Goal: Transaction & Acquisition: Purchase product/service

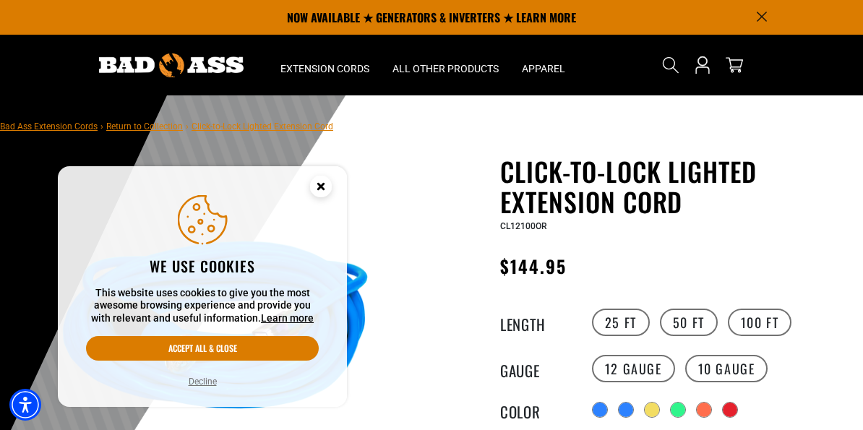
click at [315, 187] on circle "Close this option" at bounding box center [321, 187] width 22 height 22
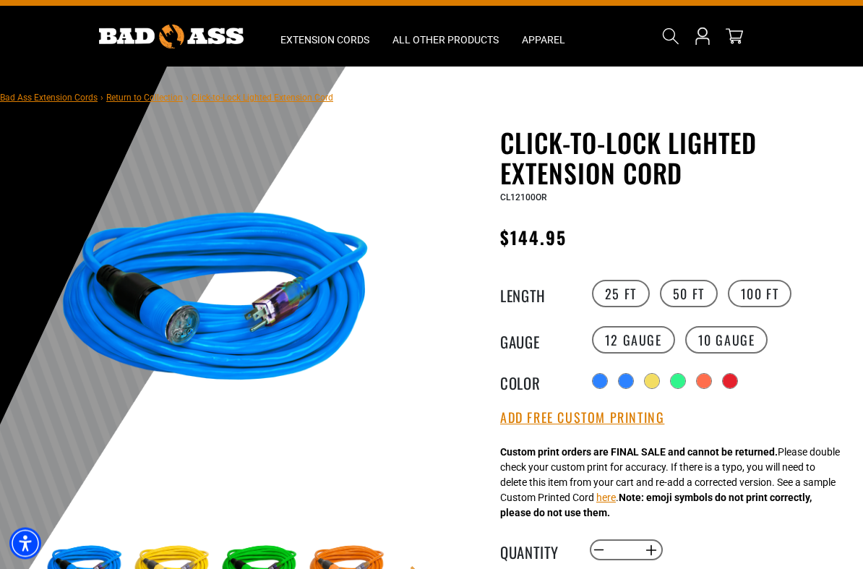
scroll to position [29, 0]
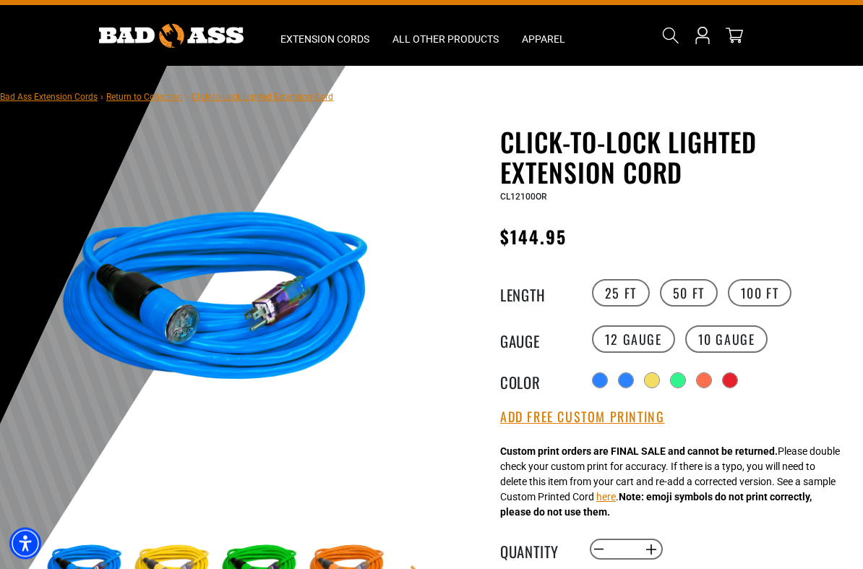
click at [692, 290] on label "50 FT" at bounding box center [689, 293] width 58 height 27
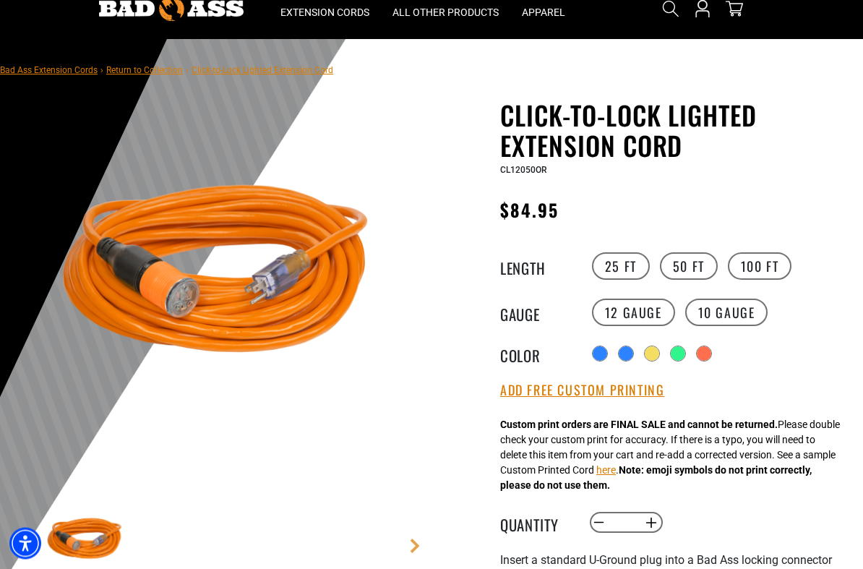
scroll to position [57, 0]
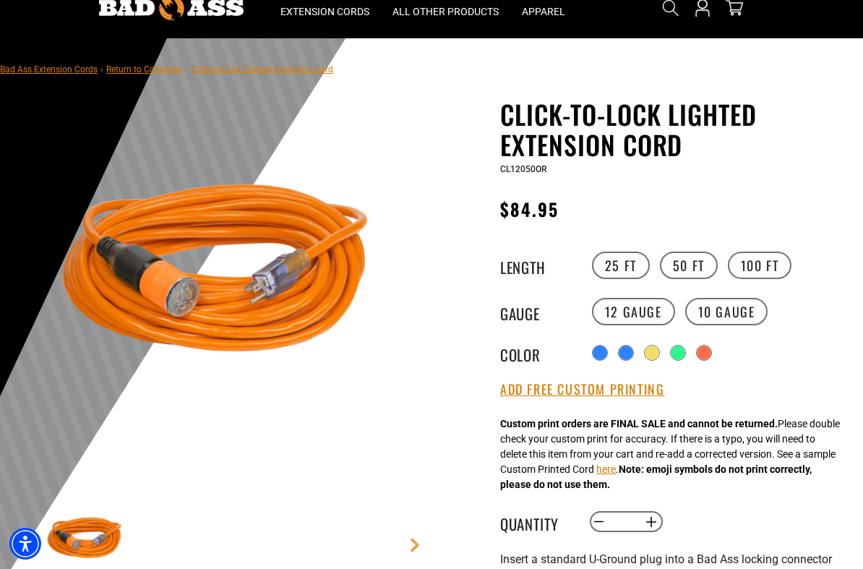
click at [632, 396] on button "Add Free Custom Printing" at bounding box center [582, 390] width 164 height 16
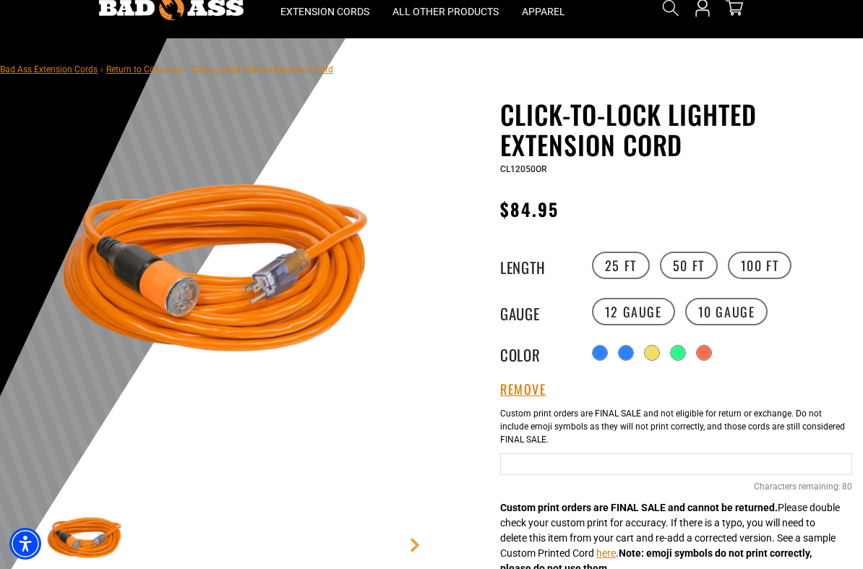
click at [525, 472] on input "Orange Cables" at bounding box center [676, 464] width 352 height 22
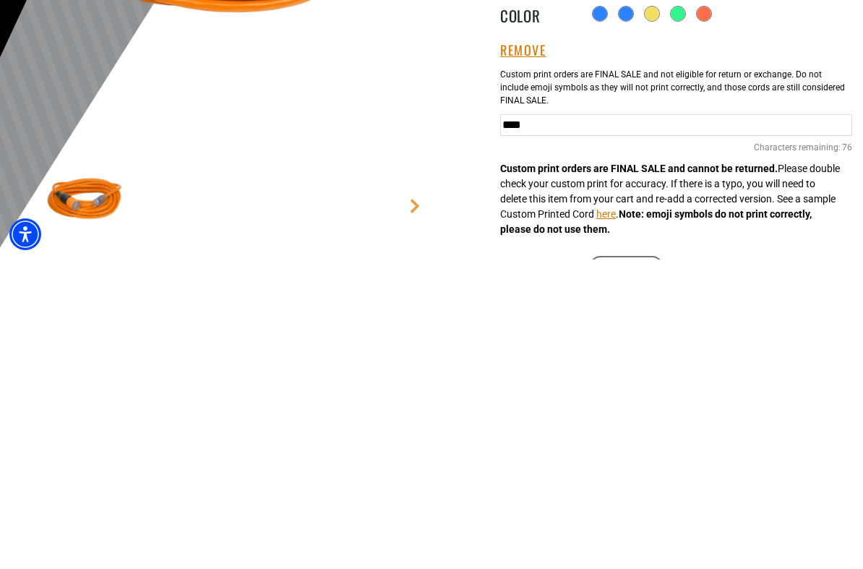
scroll to position [396, 0]
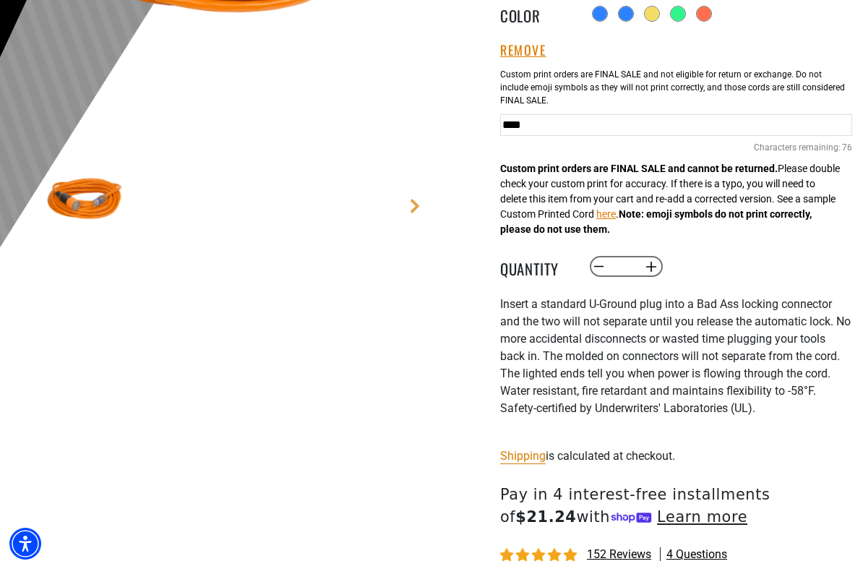
type input "***"
click at [654, 273] on button "Increase quantity for Click-to-Lock Lighted Extension Cord" at bounding box center [651, 266] width 22 height 25
type input "*"
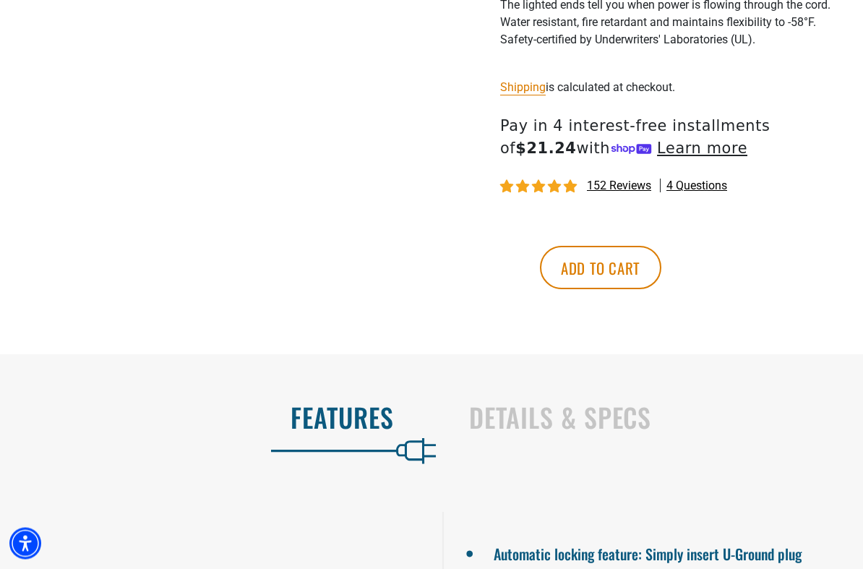
scroll to position [767, 0]
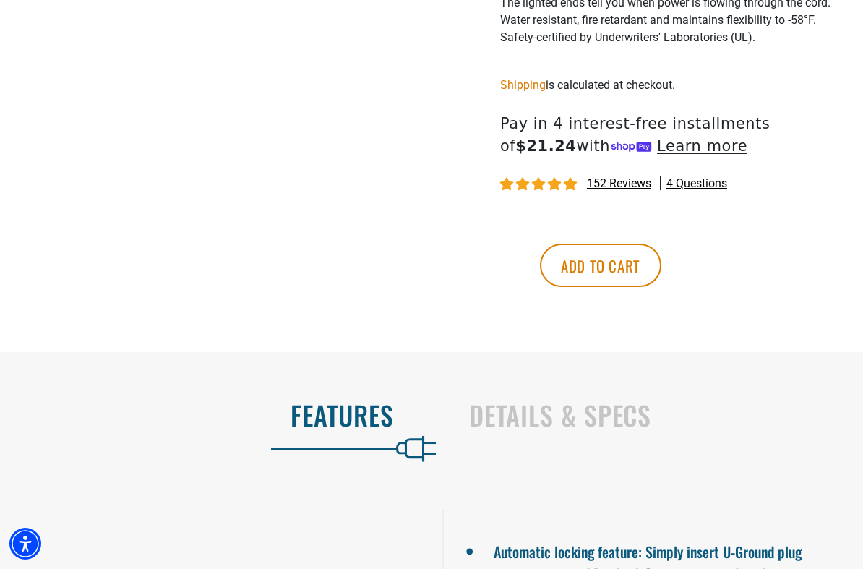
click at [661, 270] on button "Add to cart" at bounding box center [600, 265] width 121 height 43
